Goal: Information Seeking & Learning: Learn about a topic

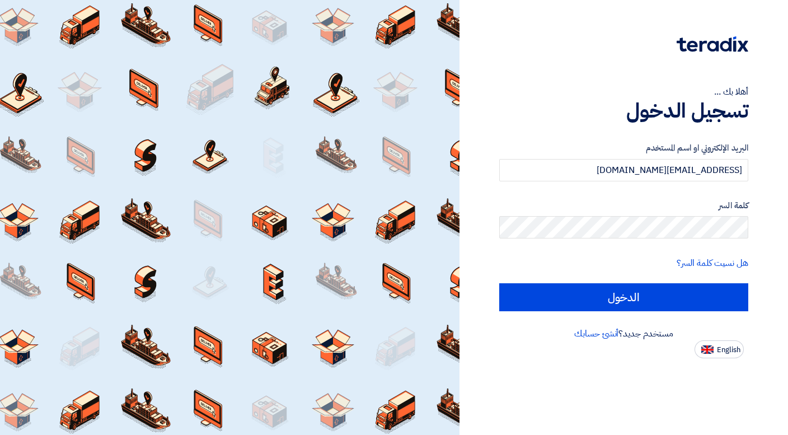
type input "[EMAIL_ADDRESS][DOMAIN_NAME]"
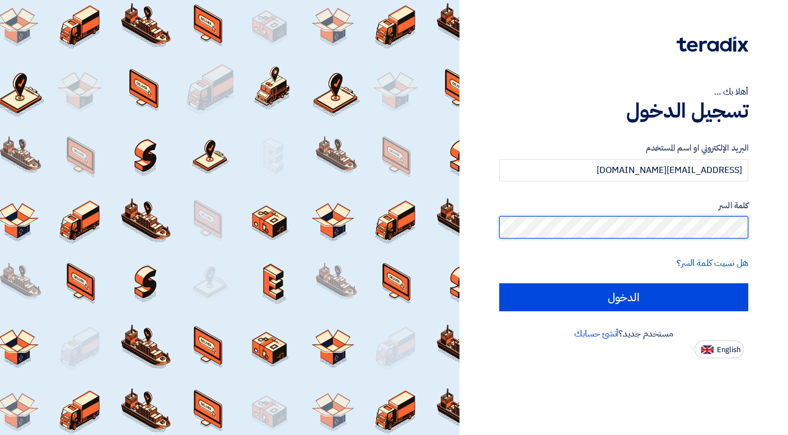
click at [623, 296] on input "الدخول" at bounding box center [623, 297] width 249 height 28
type input "Sign in"
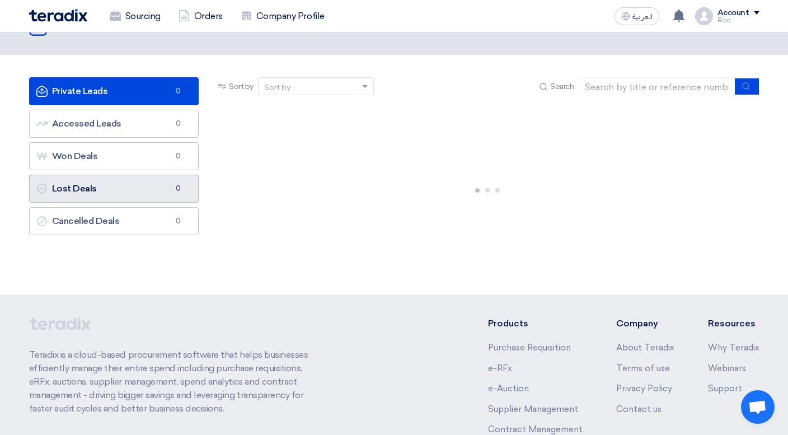
scroll to position [17, 0]
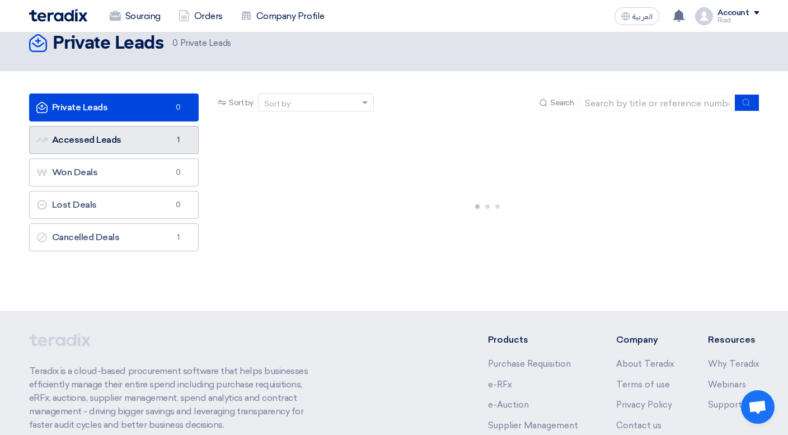
click at [147, 136] on link "Accessed Leads Accessed Leads 1" at bounding box center [114, 140] width 170 height 28
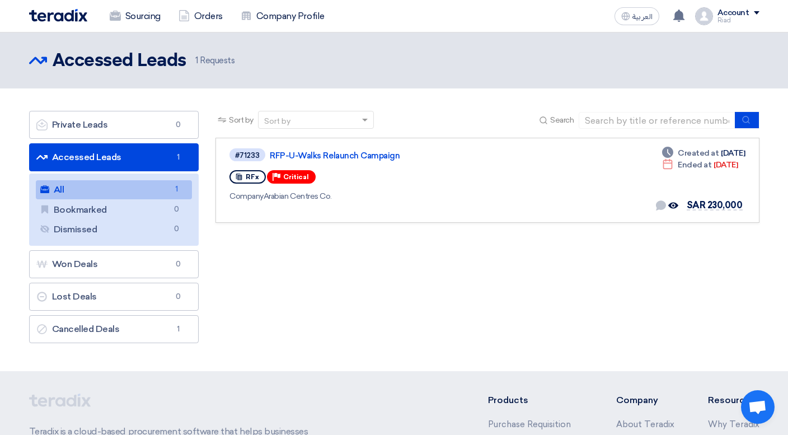
click at [64, 185] on link "All All 1" at bounding box center [114, 189] width 157 height 19
click at [294, 152] on link "RFP-U-Walks Relaunch Campaign" at bounding box center [410, 155] width 280 height 10
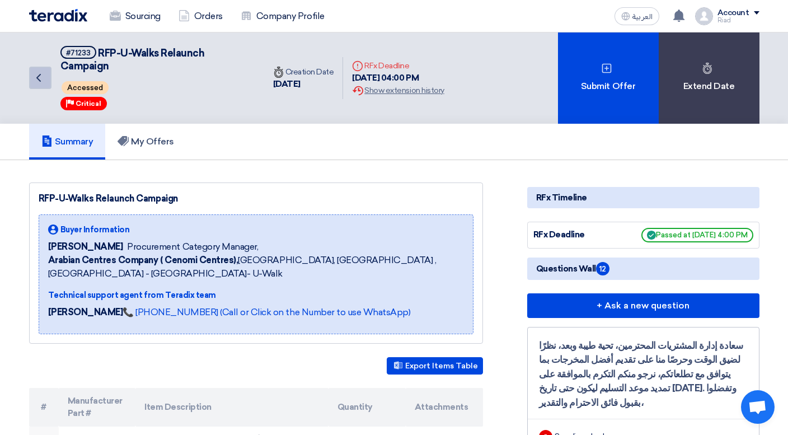
click at [35, 76] on icon "Back" at bounding box center [38, 77] width 13 height 13
